Goal: Transaction & Acquisition: Purchase product/service

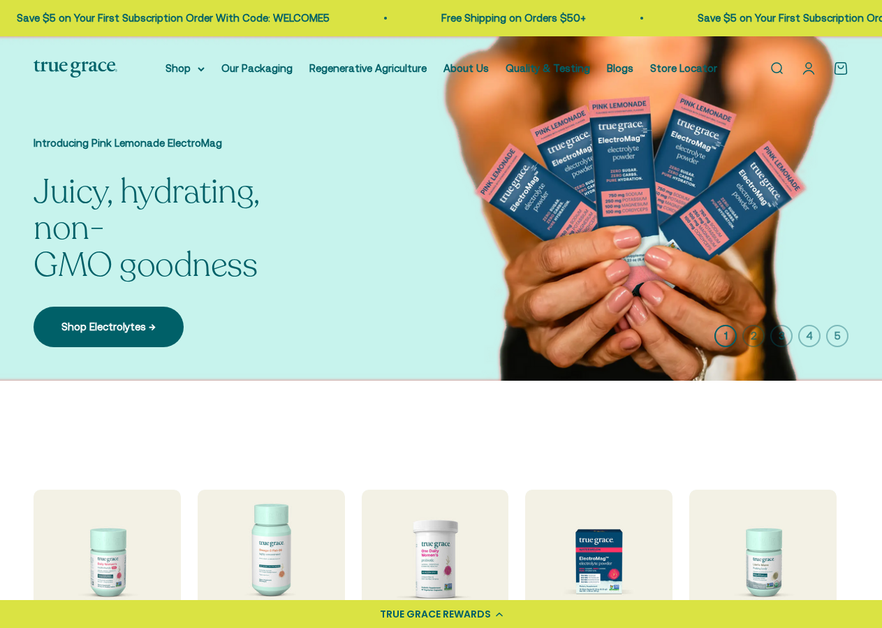
click at [776, 69] on link "Open search" at bounding box center [776, 68] width 15 height 15
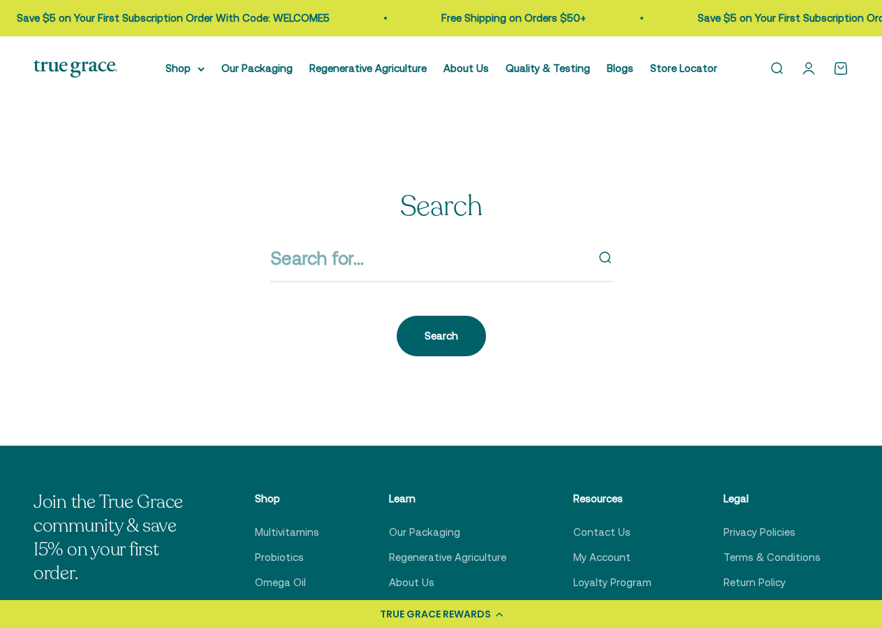
click at [357, 259] on input "Search" at bounding box center [428, 258] width 316 height 29
type input "KIDS"
click at [597, 250] on button "submit" at bounding box center [604, 257] width 15 height 15
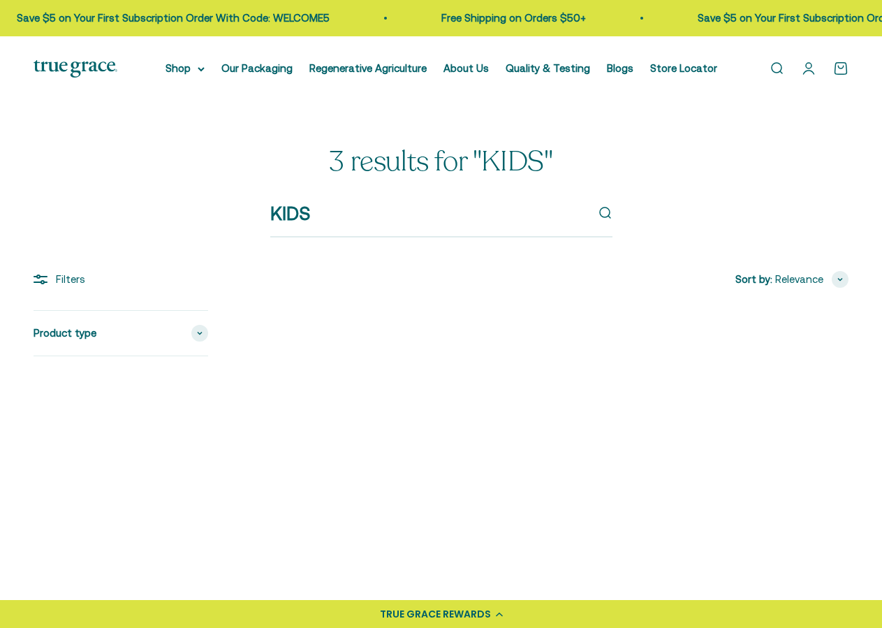
click at [350, 411] on img at bounding box center [337, 405] width 191 height 191
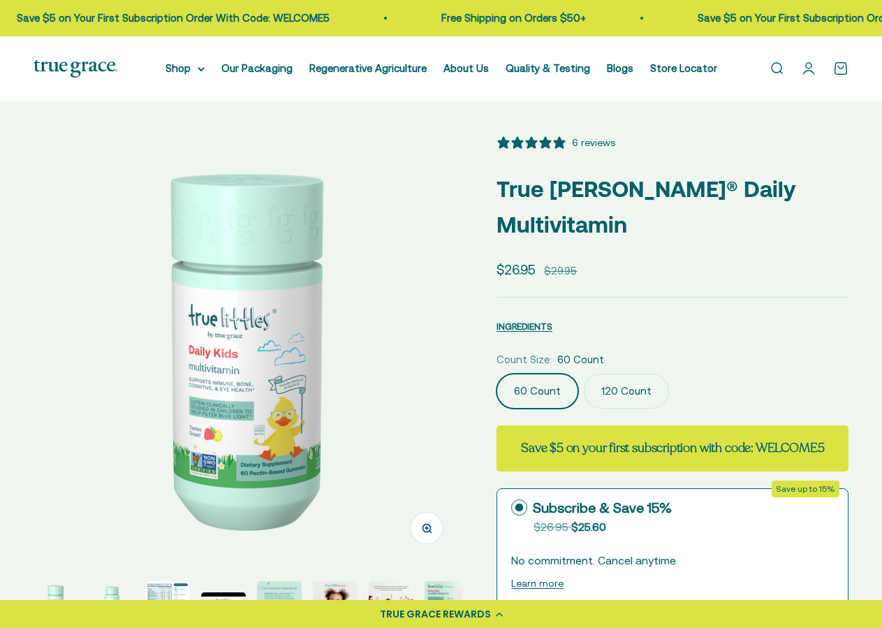
select select "3"
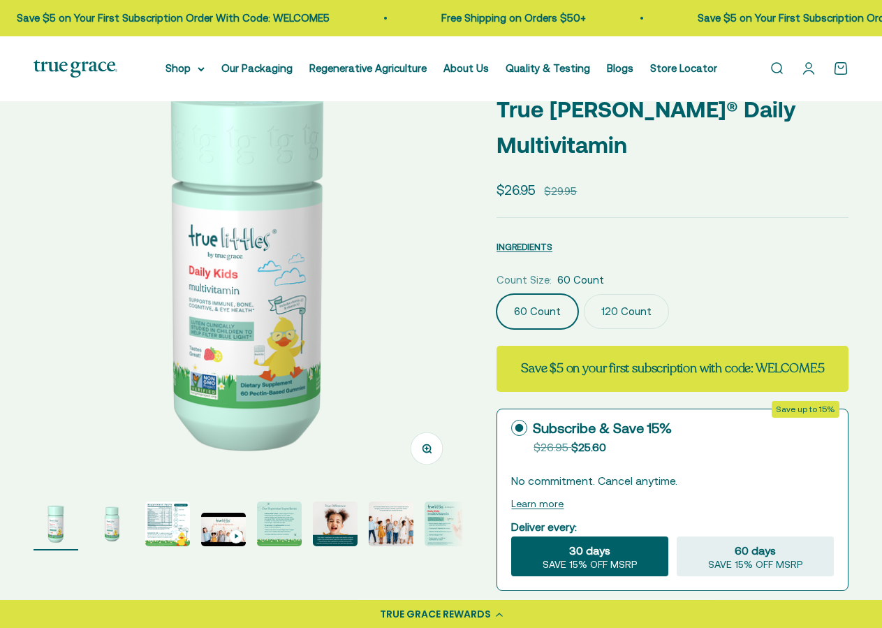
scroll to position [152, 0]
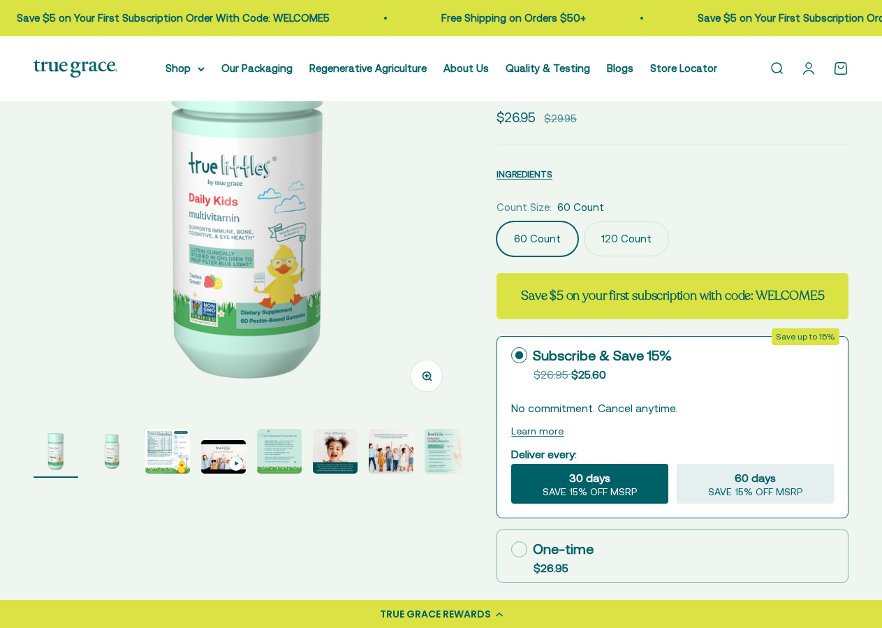
click at [112, 450] on img "Go to item 2" at bounding box center [111, 451] width 45 height 45
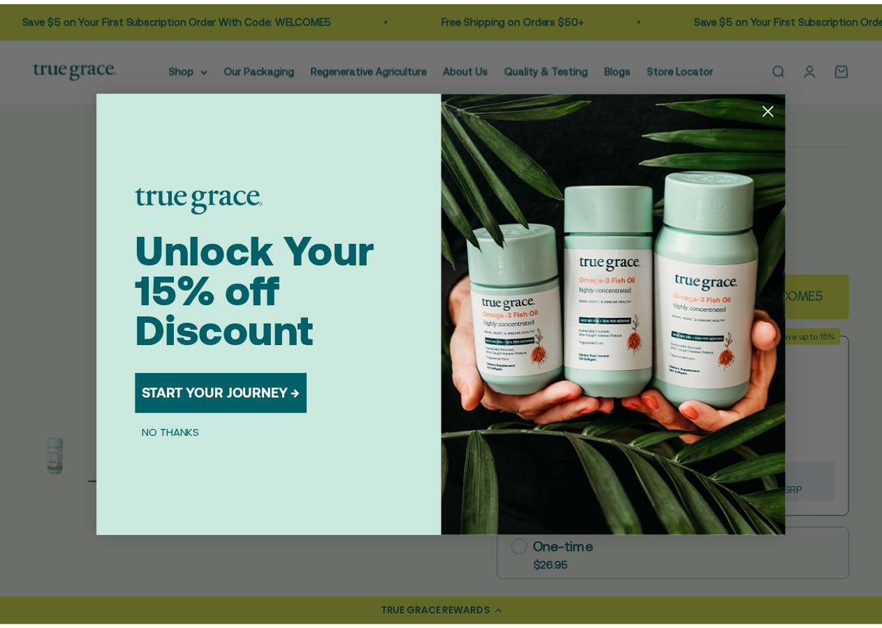
scroll to position [0, 444]
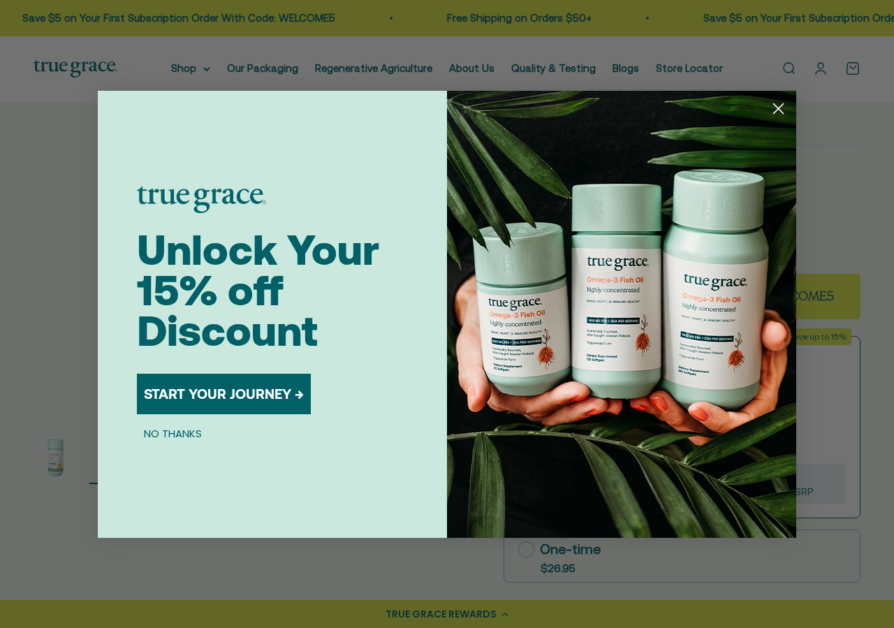
click at [778, 103] on circle "Close dialog" at bounding box center [778, 107] width 23 height 23
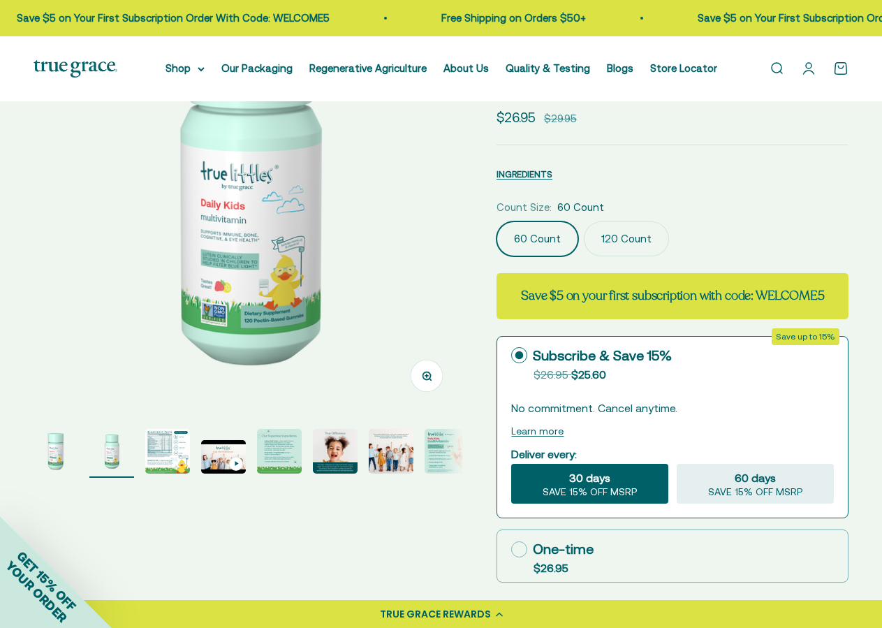
click at [163, 460] on img "Go to item 3" at bounding box center [167, 451] width 45 height 45
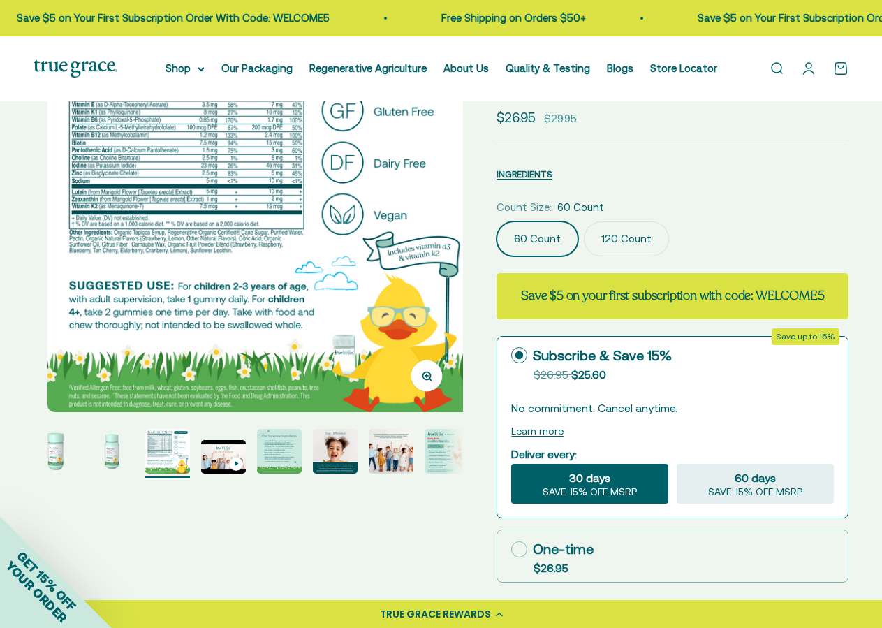
scroll to position [0, 876]
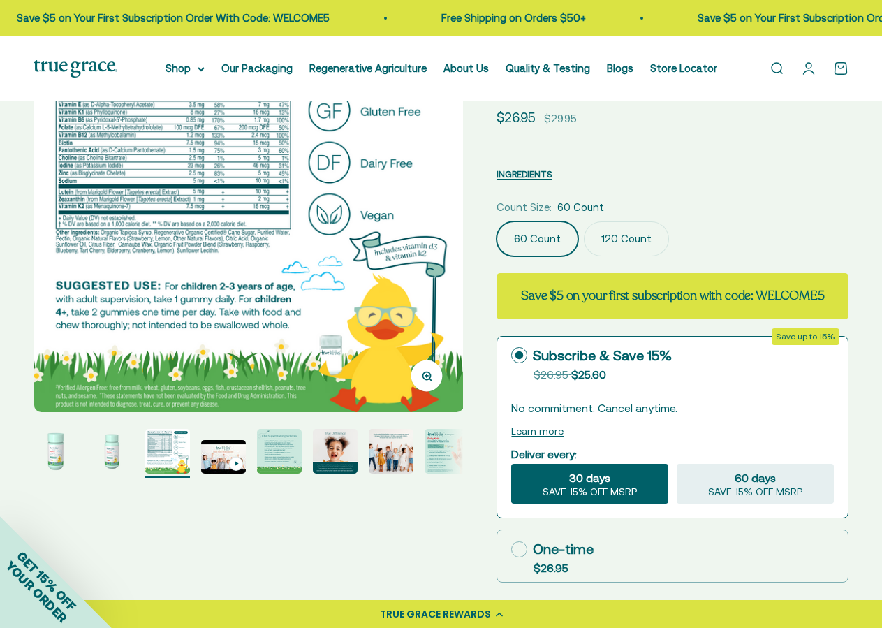
click at [425, 375] on icon "button" at bounding box center [427, 376] width 10 height 10
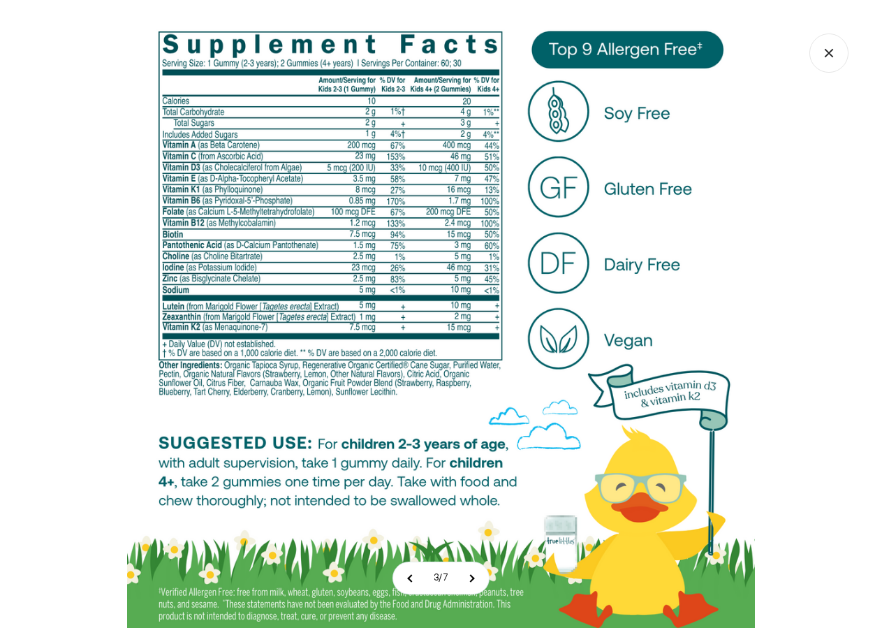
scroll to position [165, 0]
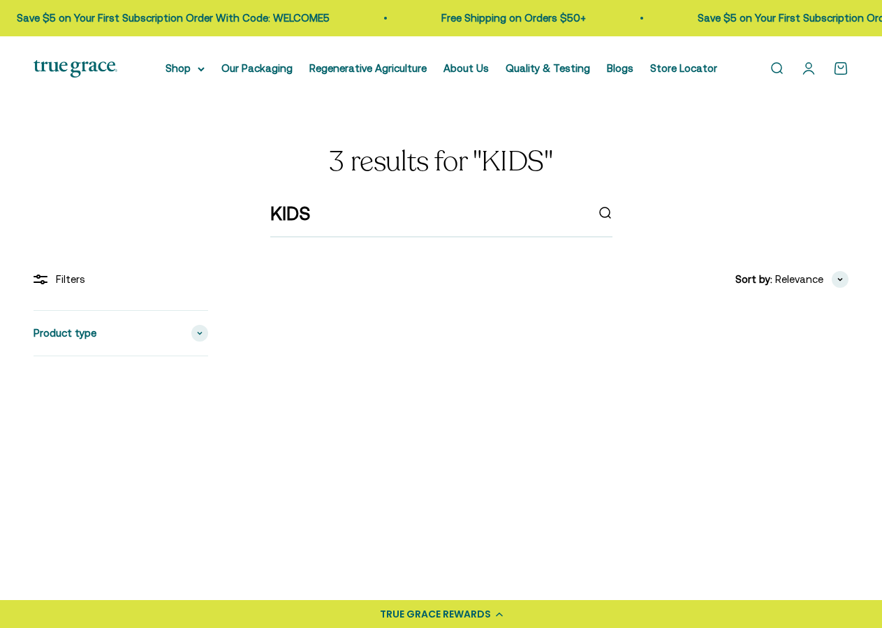
click at [307, 397] on img at bounding box center [337, 405] width 191 height 191
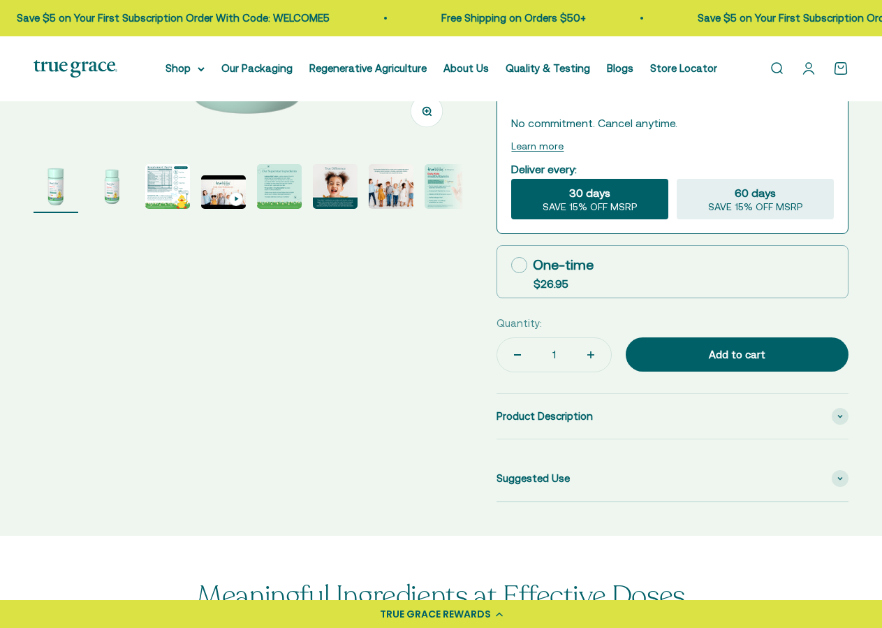
scroll to position [427, 0]
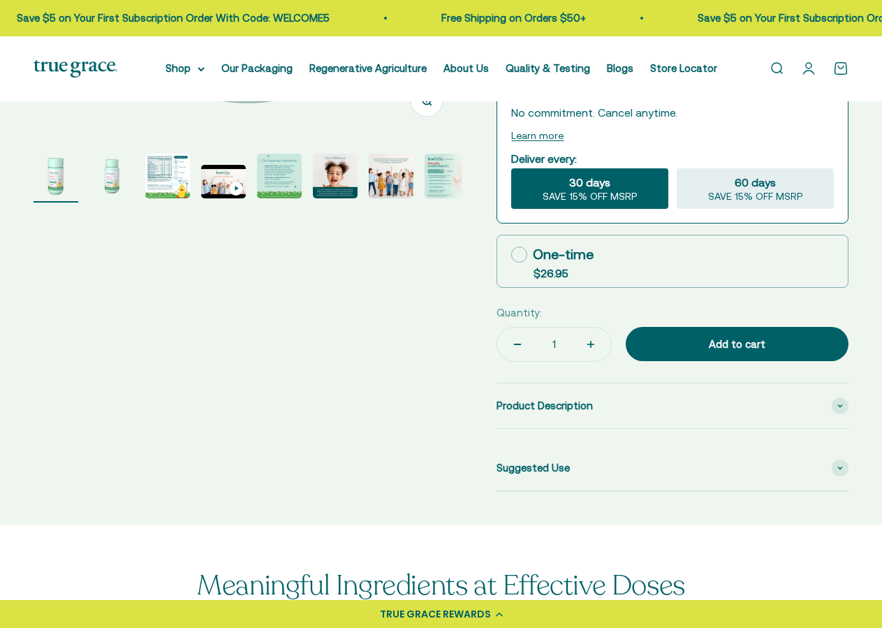
select select "3"
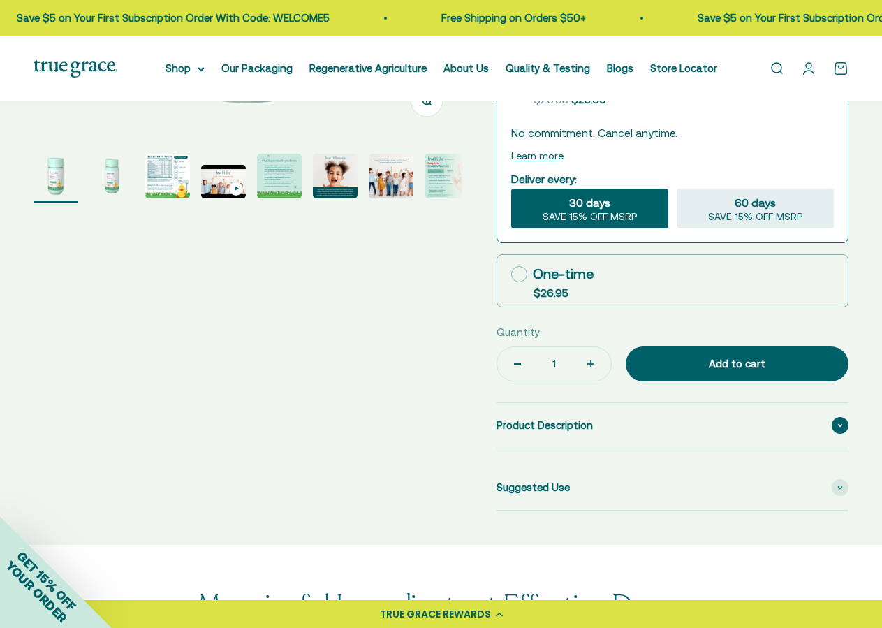
click at [547, 414] on div "Product Description" at bounding box center [672, 425] width 352 height 45
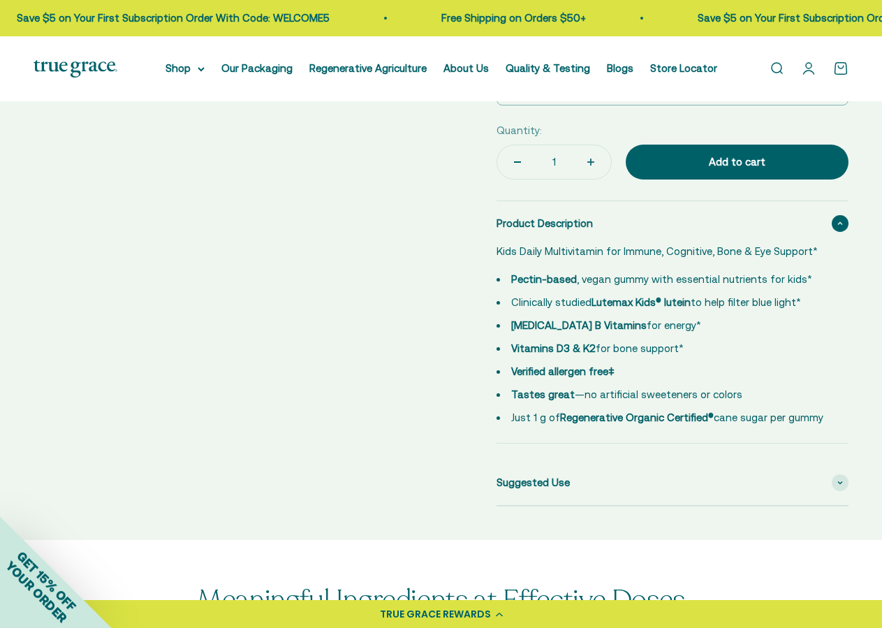
scroll to position [641, 0]
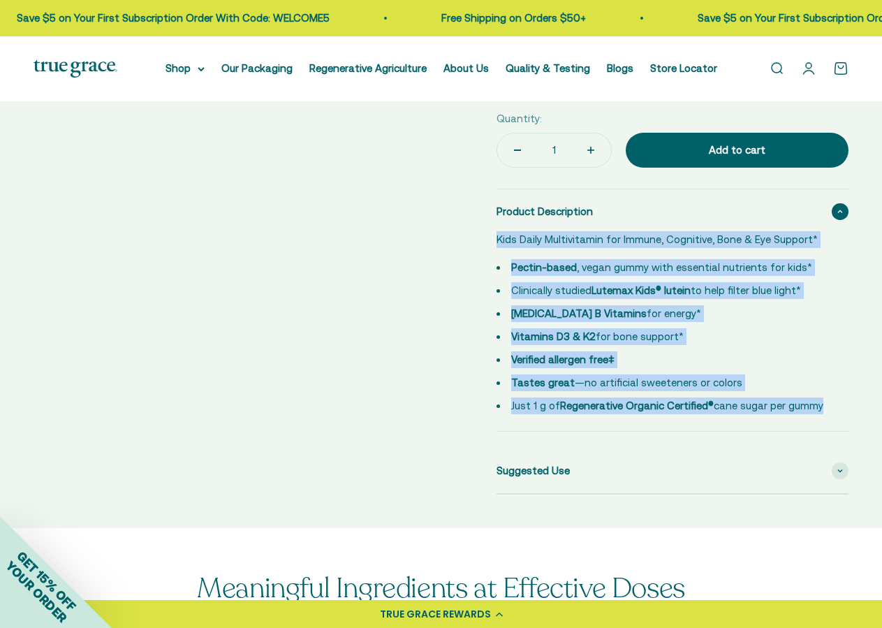
drag, startPoint x: 494, startPoint y: 218, endPoint x: 824, endPoint y: 387, distance: 371.0
copy div "Kids Daily Multivitamin for Immune, Cognitive, Bone & Eye Support* Pectin-based…"
